Goal: Complete application form

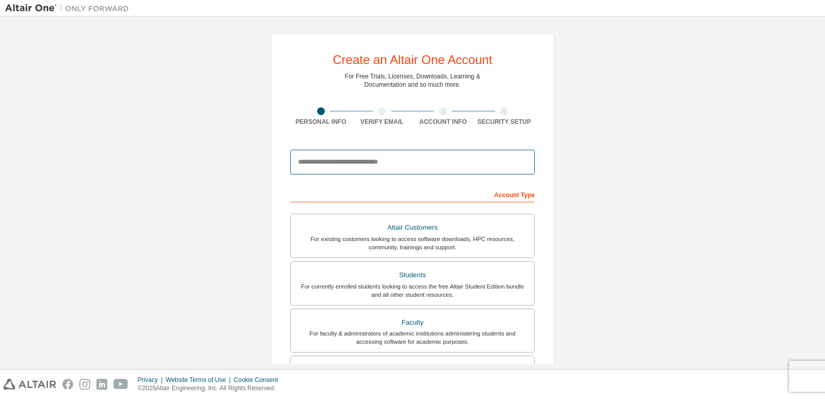
click at [340, 165] on input "email" at bounding box center [412, 162] width 245 height 25
type input "**********"
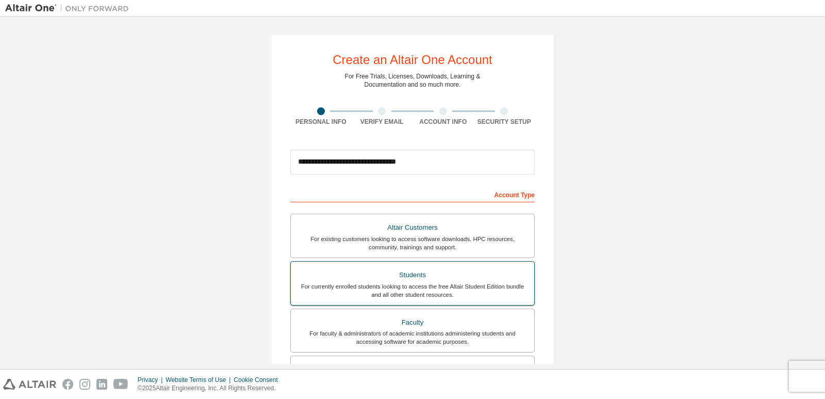
click at [384, 269] on div "Students" at bounding box center [412, 275] width 231 height 14
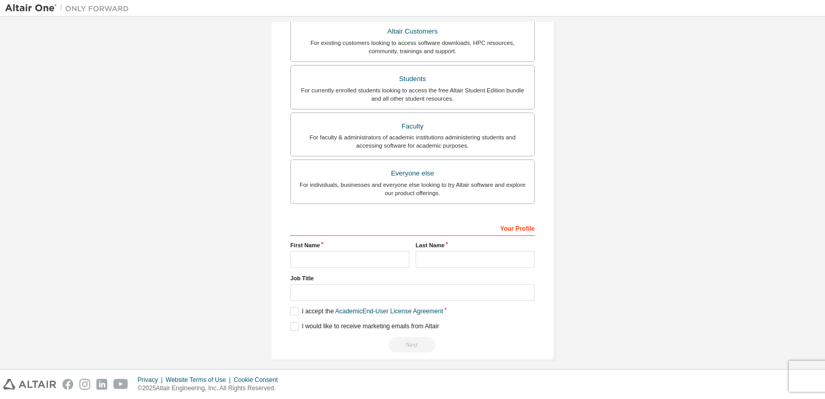
scroll to position [204, 0]
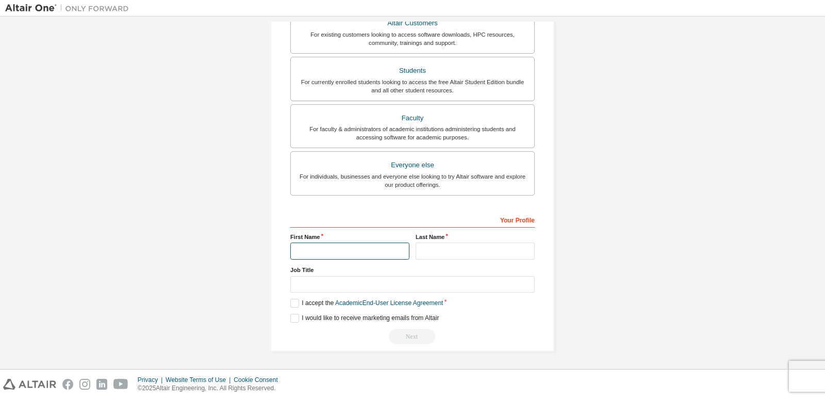
click at [346, 252] on input "text" at bounding box center [349, 250] width 119 height 17
type input "*"
click at [447, 245] on input "text" at bounding box center [475, 250] width 119 height 17
type input "**********"
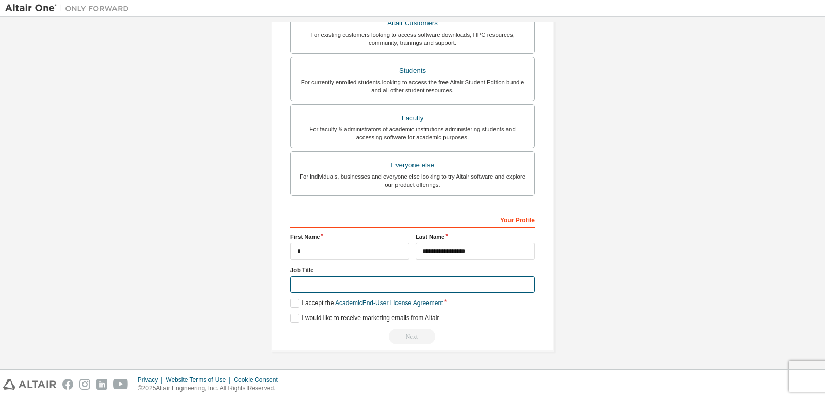
click at [383, 284] on input "text" at bounding box center [412, 284] width 245 height 17
click at [293, 303] on label "I accept the Academic End-User License Agreement" at bounding box center [366, 303] width 153 height 9
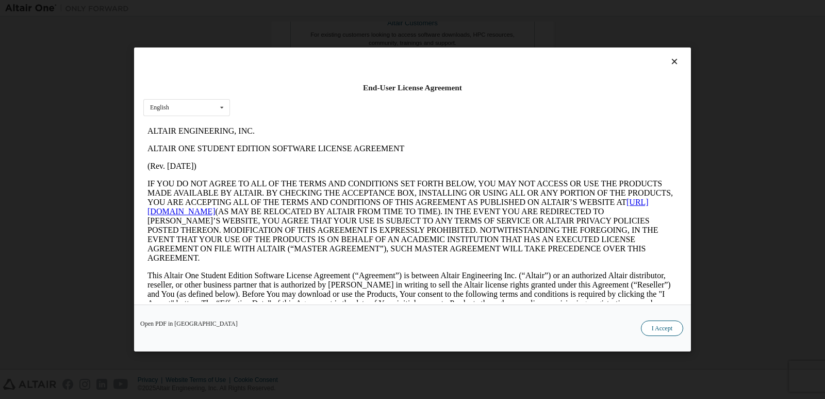
scroll to position [0, 0]
click at [666, 330] on button "I Accept" at bounding box center [662, 327] width 42 height 15
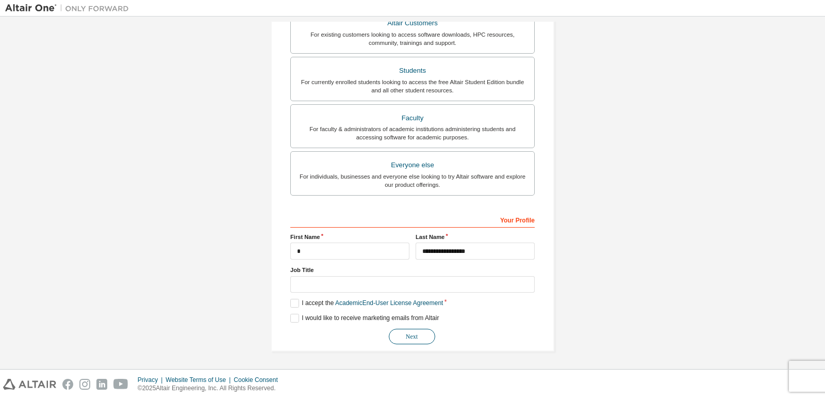
click at [405, 334] on button "Next" at bounding box center [412, 336] width 46 height 15
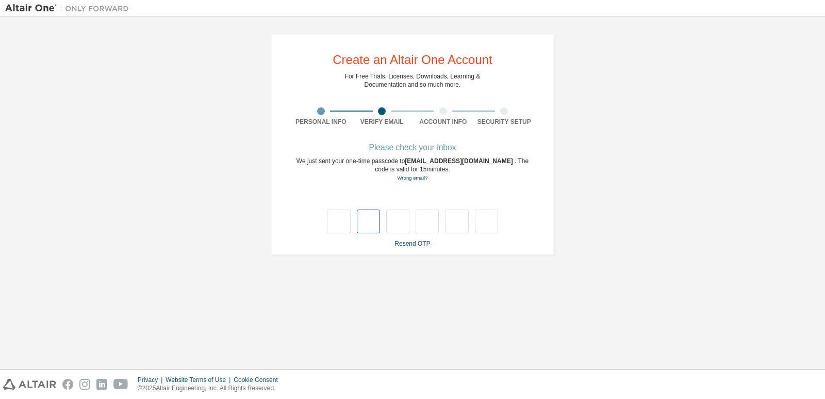
type input "*"
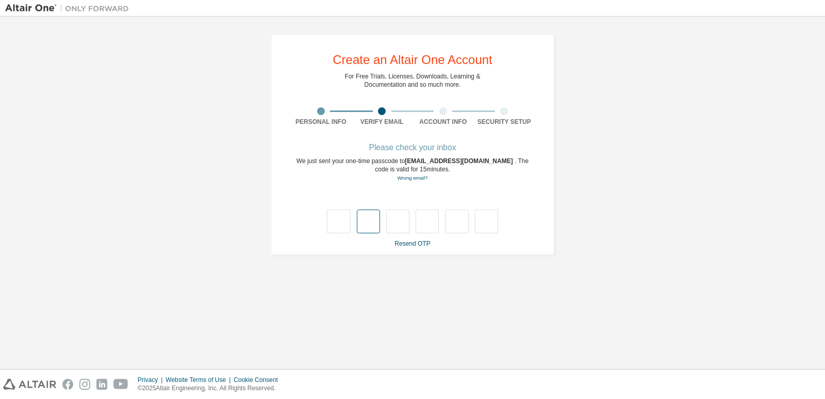
type input "*"
